Goal: Task Accomplishment & Management: Manage account settings

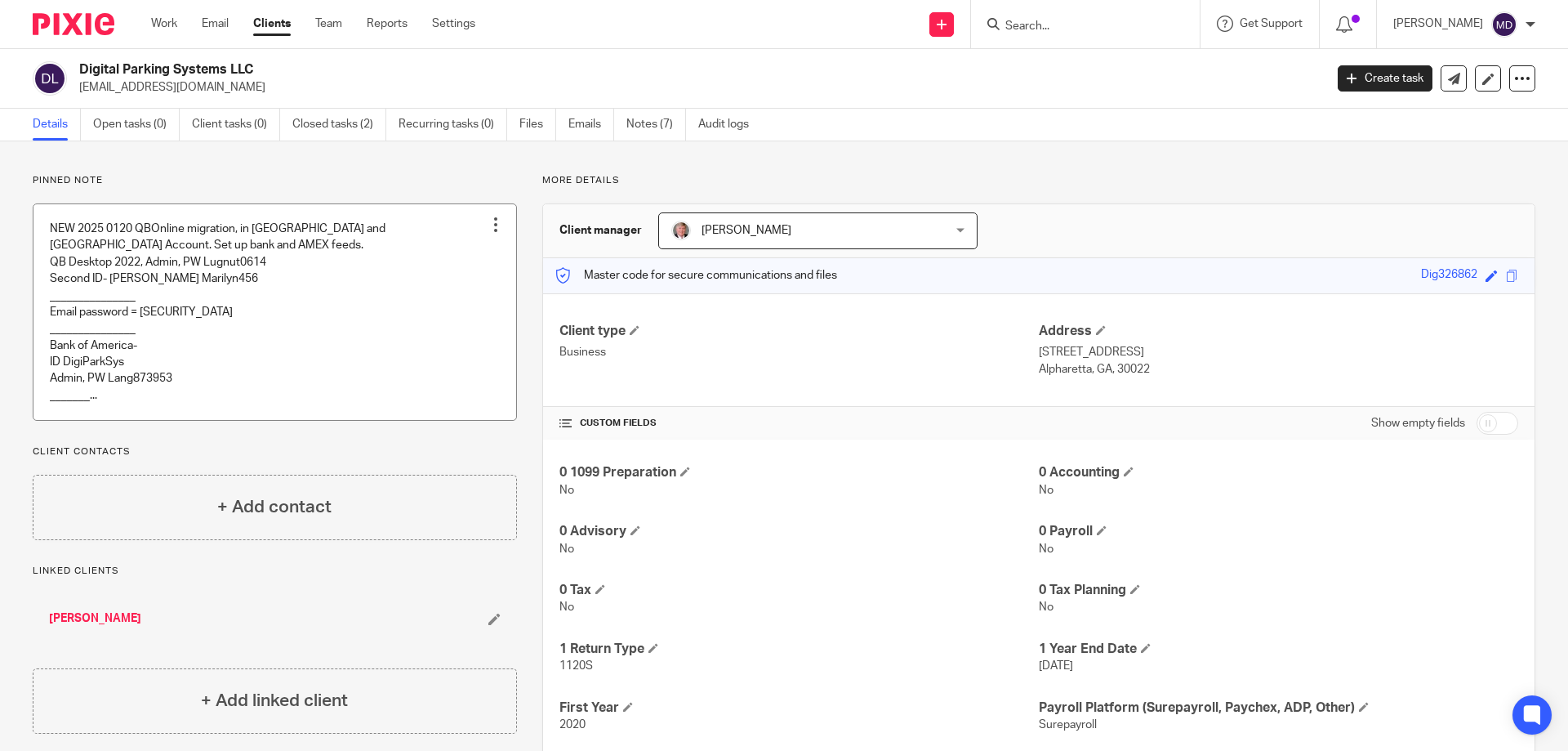
click at [489, 227] on div at bounding box center [495, 224] width 16 height 16
click at [466, 282] on li "Edit note" at bounding box center [455, 290] width 78 height 24
click at [450, 290] on span "Edit note" at bounding box center [462, 289] width 46 height 11
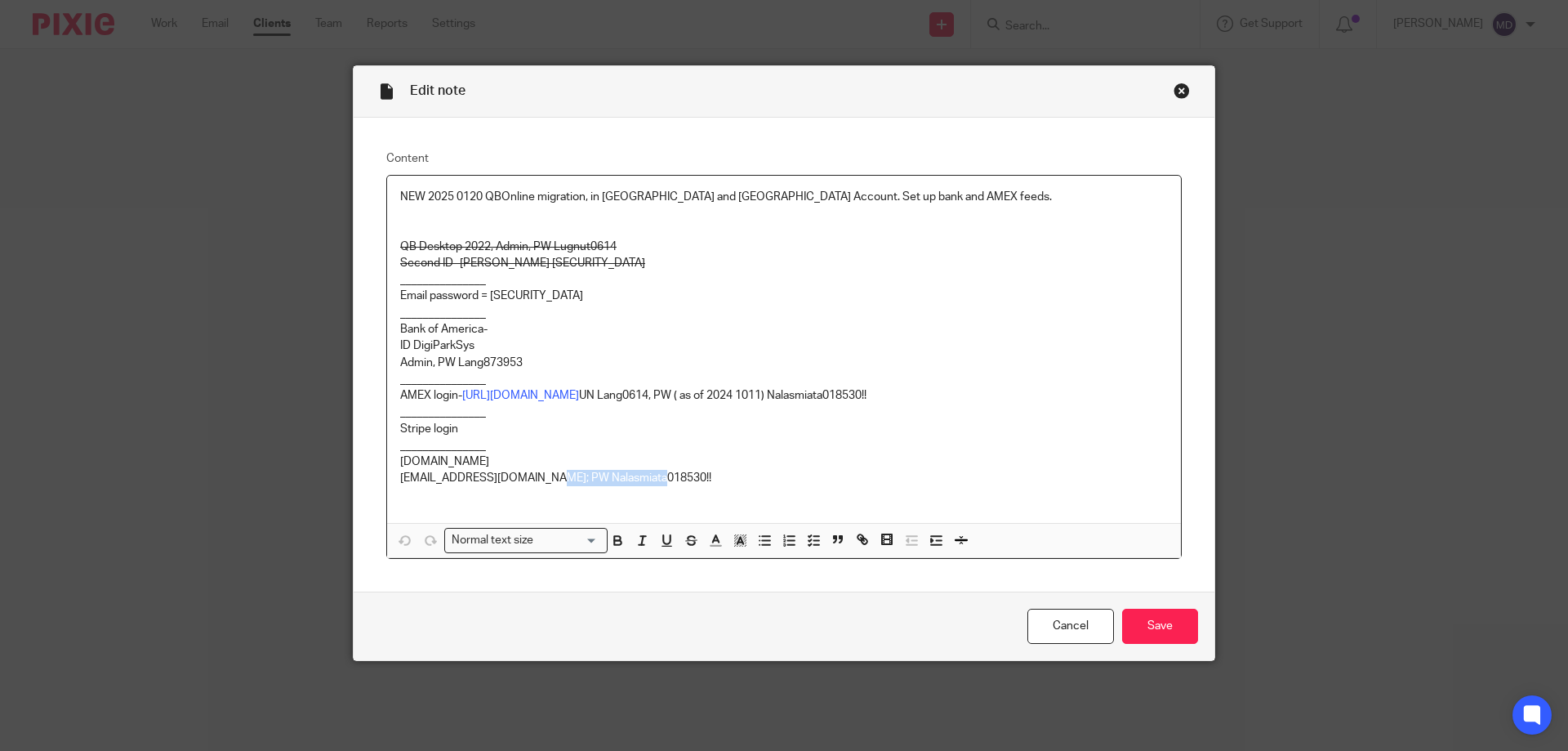
drag, startPoint x: 647, startPoint y: 477, endPoint x: 541, endPoint y: 479, distance: 106.0
click at [541, 479] on p "Lang@digiparksys.com; PW Nalasmiata018530!!" at bounding box center [784, 477] width 768 height 16
copy p "Nalasmiata018530!!"
